Goal: Information Seeking & Learning: Learn about a topic

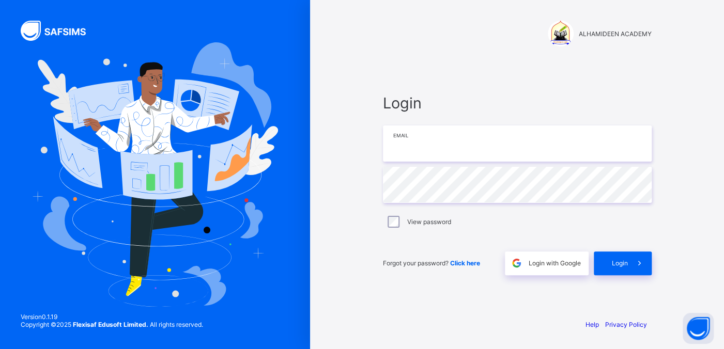
type input "**********"
click at [628, 260] on span at bounding box center [640, 264] width 24 height 24
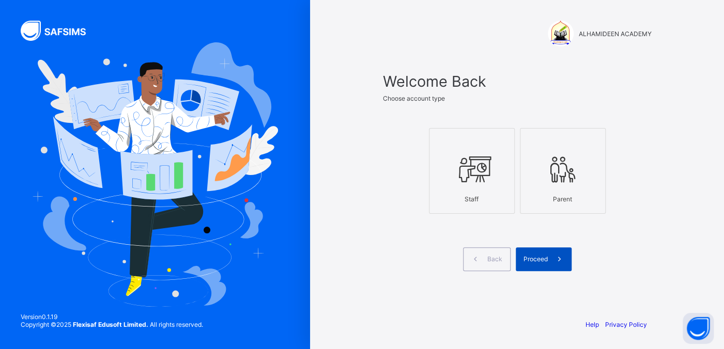
click at [531, 268] on div "Proceed" at bounding box center [544, 260] width 56 height 24
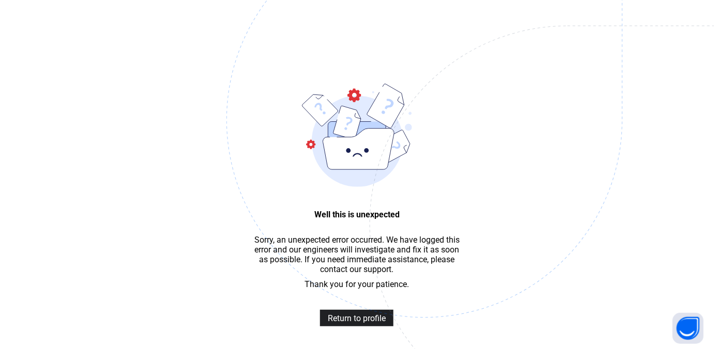
click at [336, 323] on span "Return to profile" at bounding box center [357, 319] width 58 height 10
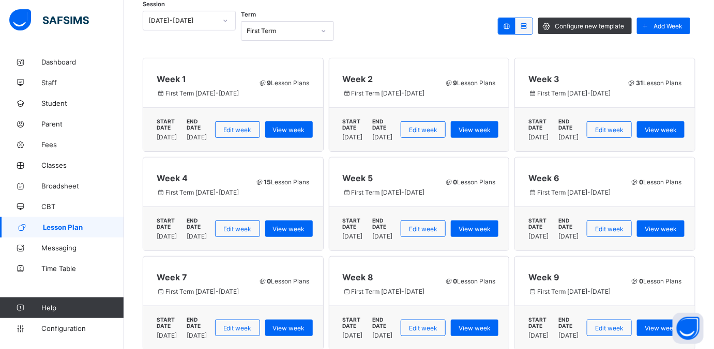
scroll to position [124, 0]
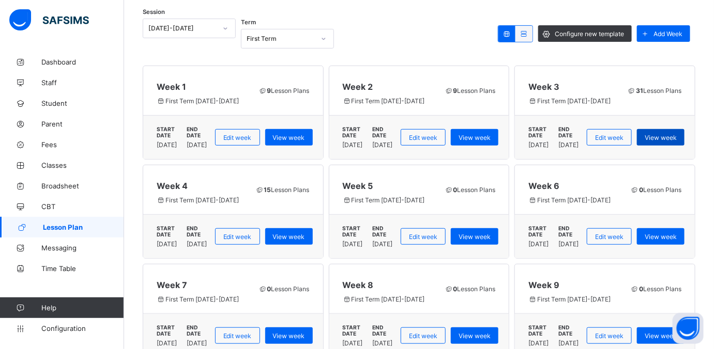
click at [684, 135] on div "View week" at bounding box center [661, 137] width 48 height 17
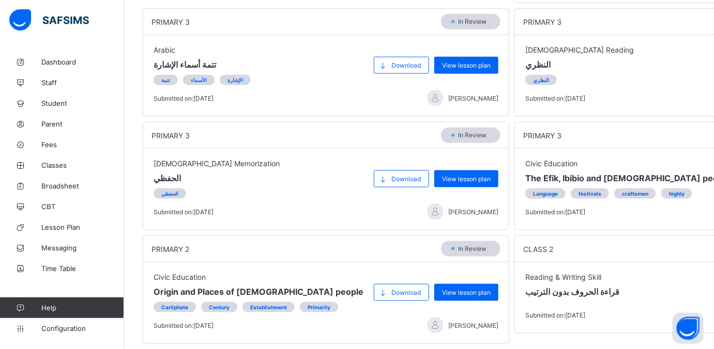
scroll to position [410, 0]
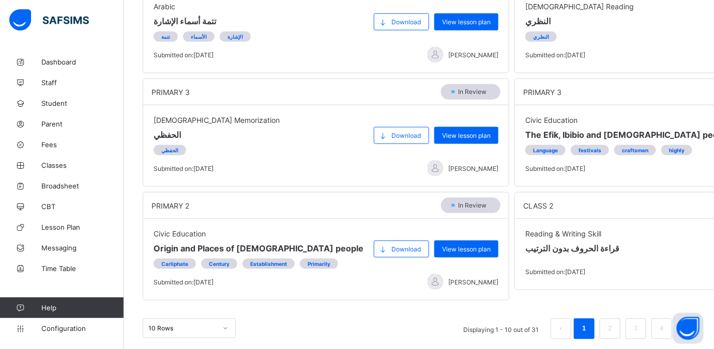
click at [452, 245] on span "View lesson plan" at bounding box center [466, 249] width 49 height 8
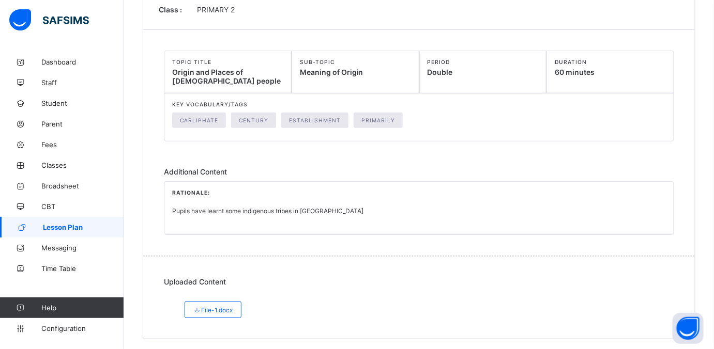
scroll to position [143, 0]
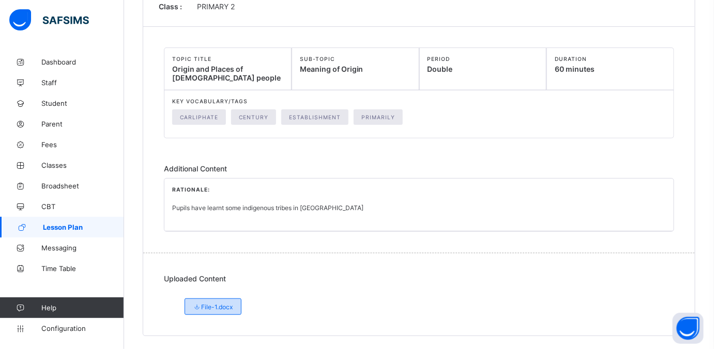
click at [218, 299] on div "File-1.docx" at bounding box center [212, 307] width 57 height 17
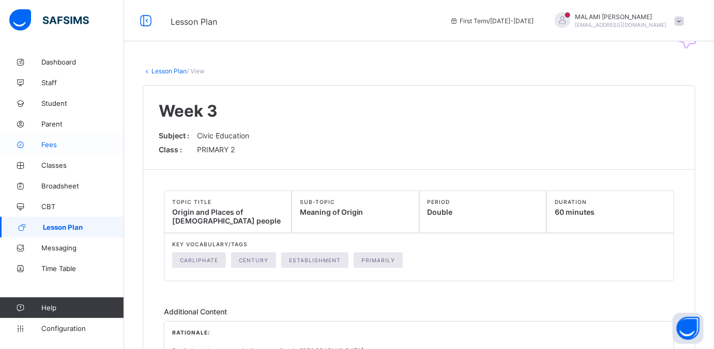
click at [56, 141] on span "Fees" at bounding box center [82, 145] width 83 height 8
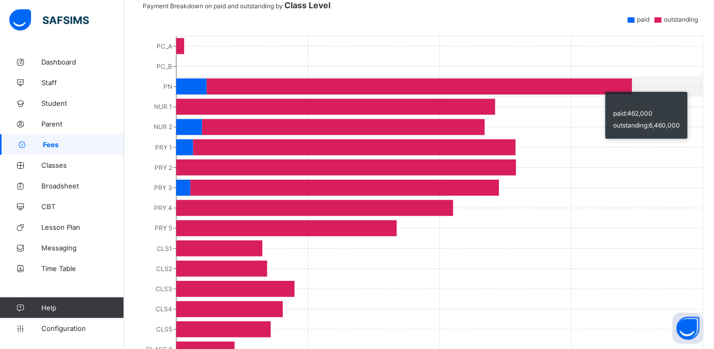
click at [600, 187] on icon "PC_A PC_B PN NUR 1 NUR 2 PRY 1 PRY 2 PRY 3 PRY 4 PRY 5 CLS1 CLS2 CLS3 CLS4 CLS5…" at bounding box center [424, 232] width 563 height 413
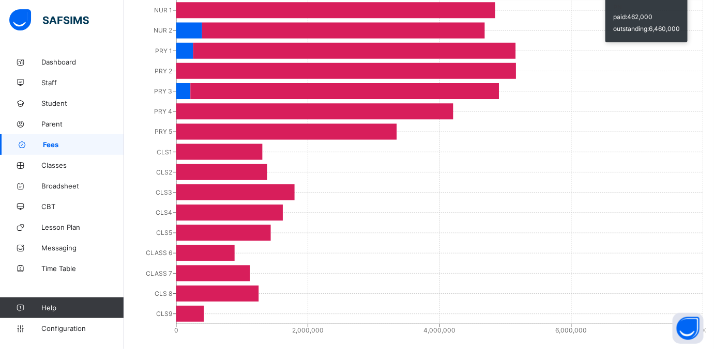
scroll to position [611, 0]
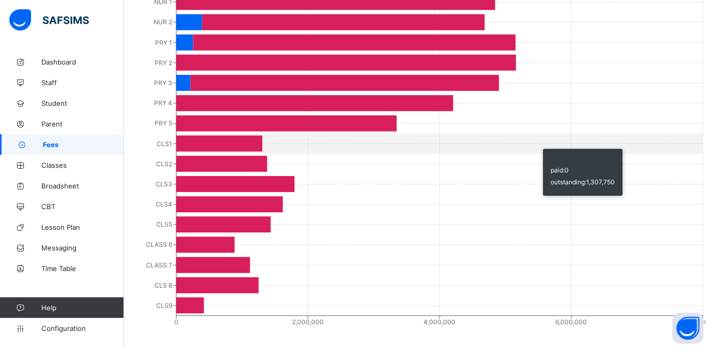
drag, startPoint x: 600, startPoint y: 187, endPoint x: 573, endPoint y: 128, distance: 64.7
